Goal: Information Seeking & Learning: Learn about a topic

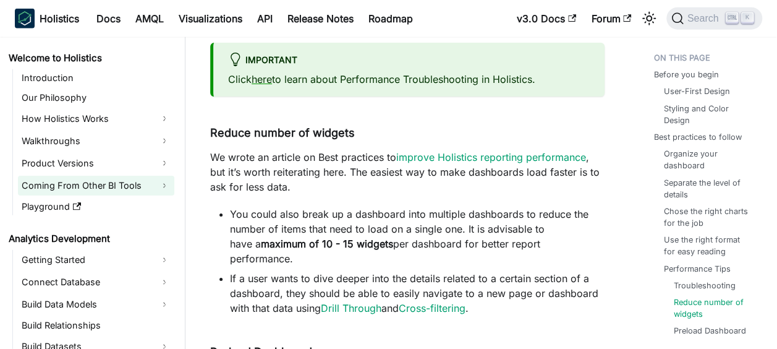
click at [165, 184] on link "Coming From Other BI Tools" at bounding box center [96, 186] width 156 height 20
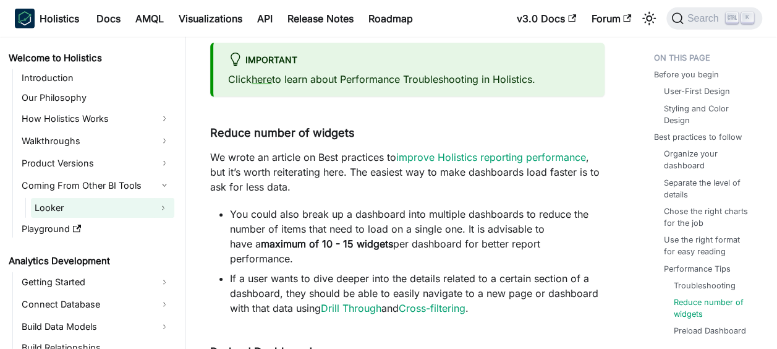
click at [163, 207] on button "Expand sidebar category 'Looker'" at bounding box center [163, 208] width 22 height 20
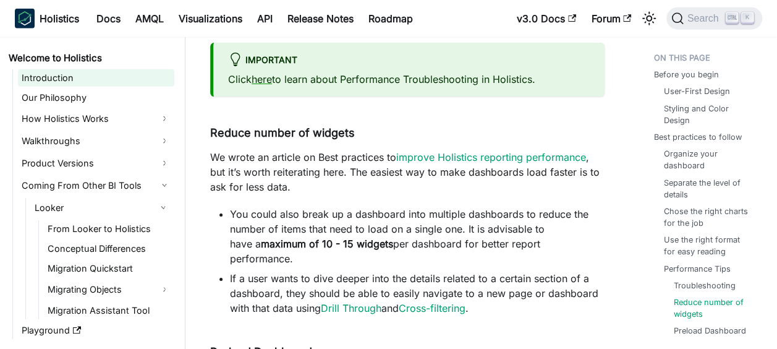
click at [111, 82] on link "Introduction" at bounding box center [96, 77] width 156 height 17
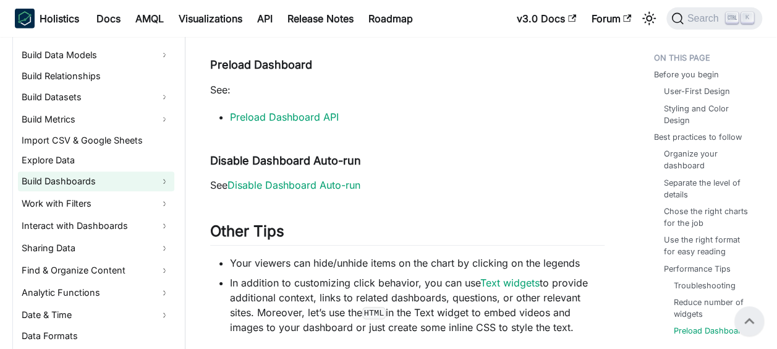
scroll to position [371, 0]
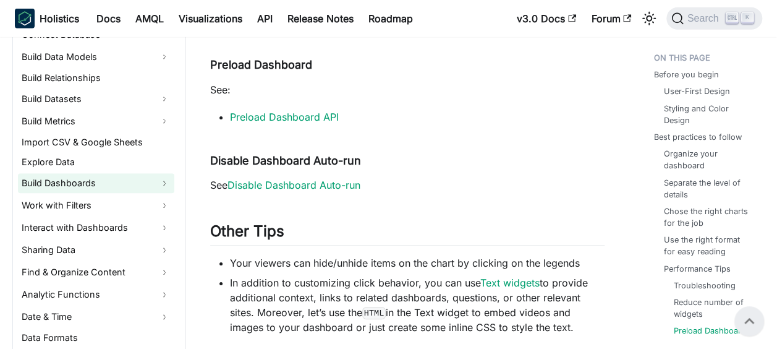
click at [164, 183] on link "Build Dashboards" at bounding box center [96, 183] width 156 height 20
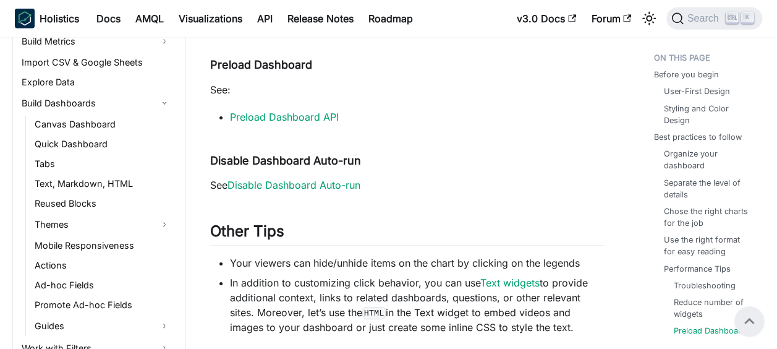
scroll to position [433, 0]
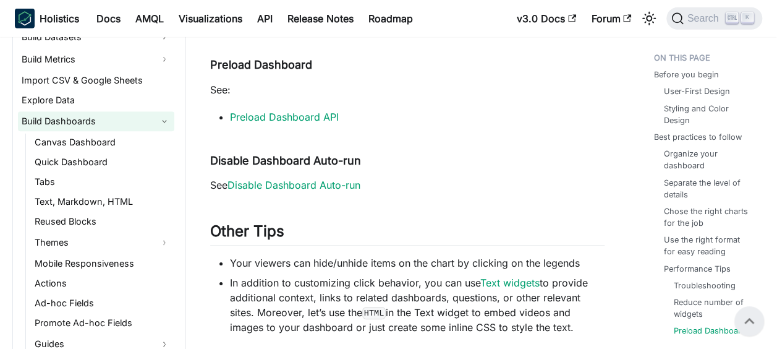
click at [164, 124] on link "Build Dashboards" at bounding box center [96, 121] width 156 height 20
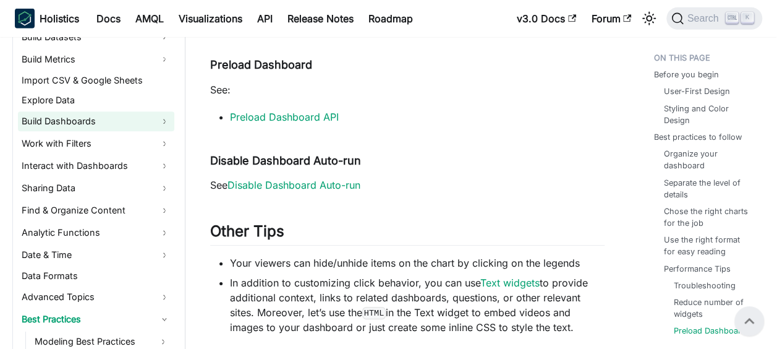
click at [160, 122] on link "Build Dashboards" at bounding box center [96, 121] width 156 height 20
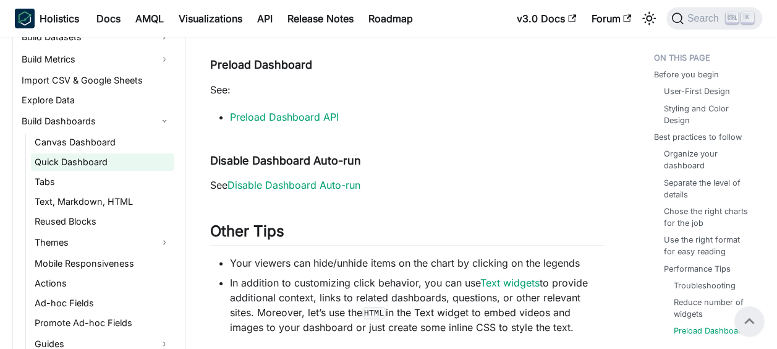
click at [130, 156] on link "Quick Dashboard" at bounding box center [102, 161] width 143 height 17
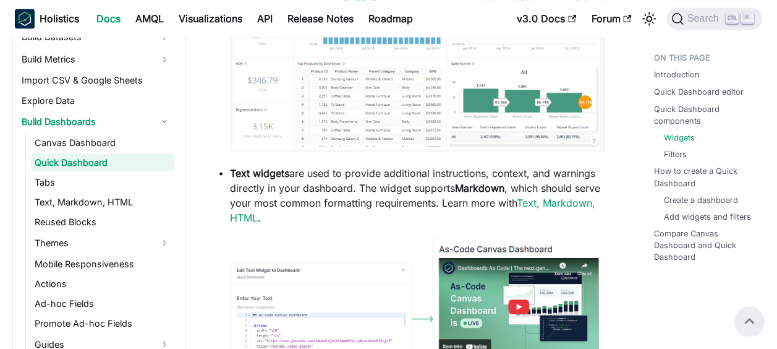
scroll to position [927, 0]
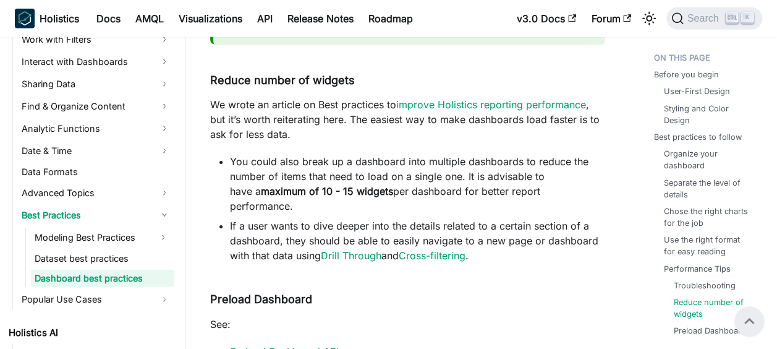
scroll to position [1709, 0]
